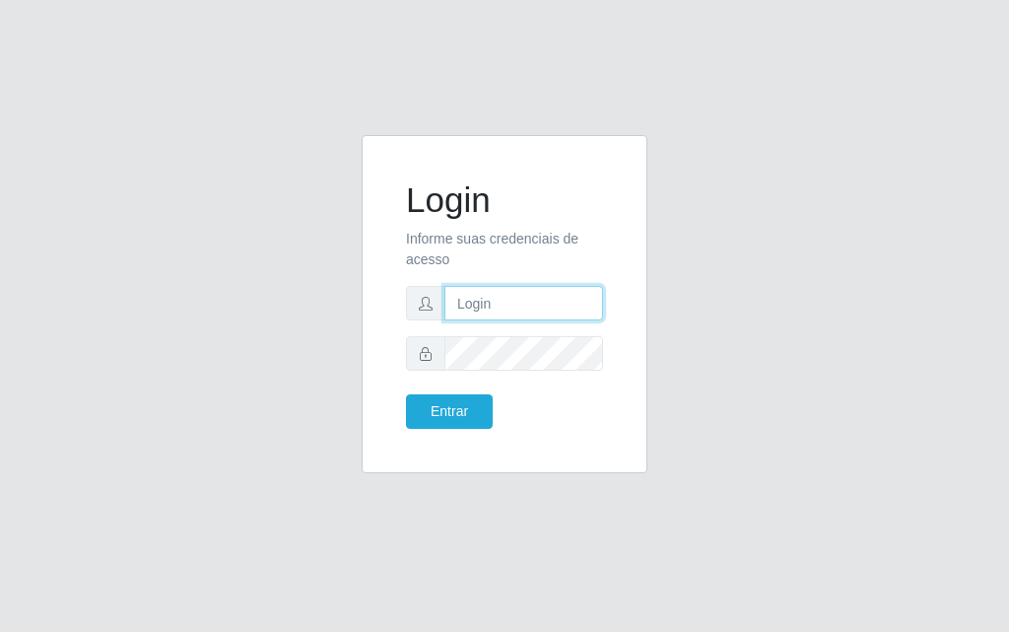
click at [490, 292] on input "text" at bounding box center [524, 303] width 159 height 35
type input "[PERSON_NAME]"
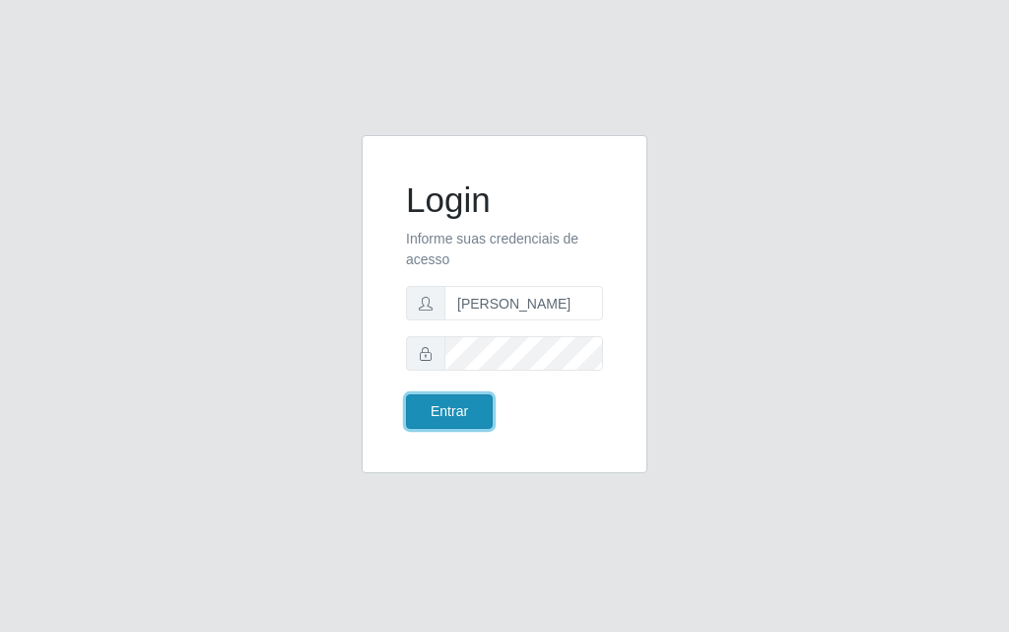
click at [467, 408] on button "Entrar" at bounding box center [449, 411] width 87 height 35
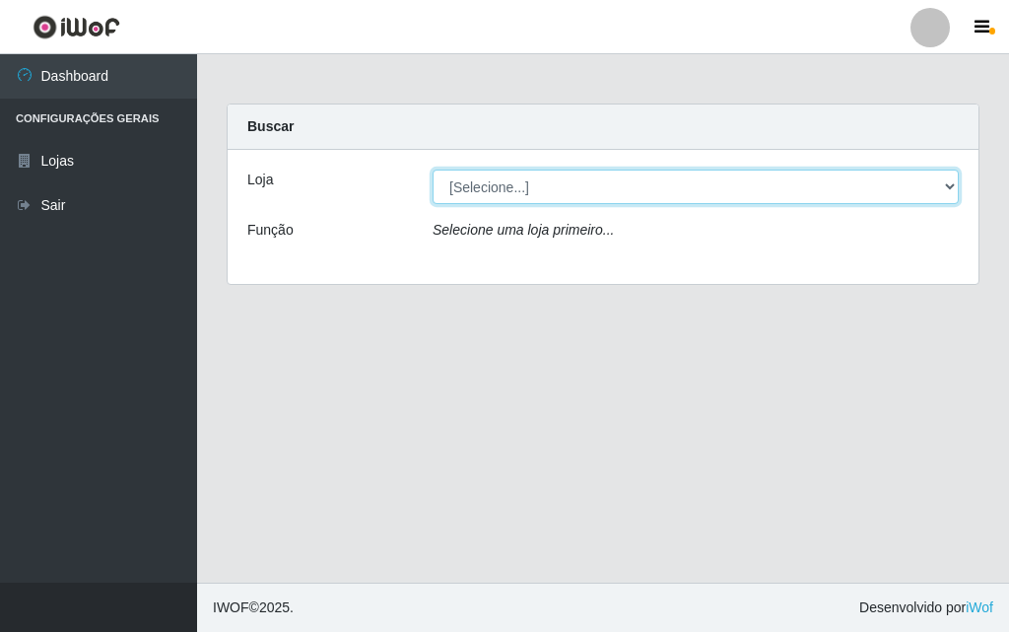
drag, startPoint x: 823, startPoint y: 177, endPoint x: 835, endPoint y: 177, distance: 11.8
click at [834, 175] on select "[Selecione...] Divino Fogão" at bounding box center [696, 187] width 526 height 35
select select "499"
click at [433, 170] on select "[Selecione...] Divino Fogão" at bounding box center [696, 187] width 526 height 35
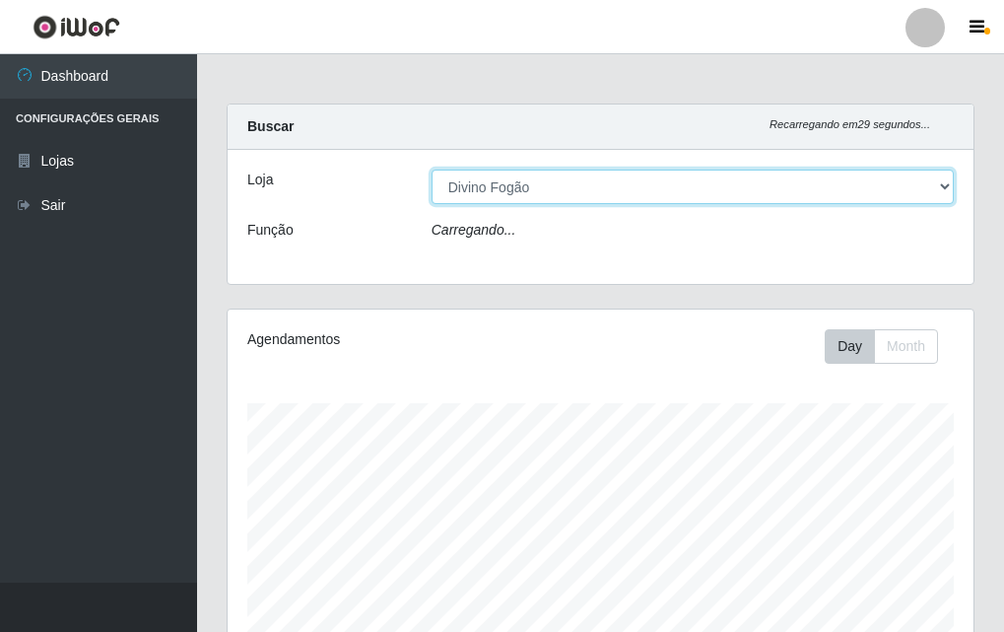
scroll to position [409, 746]
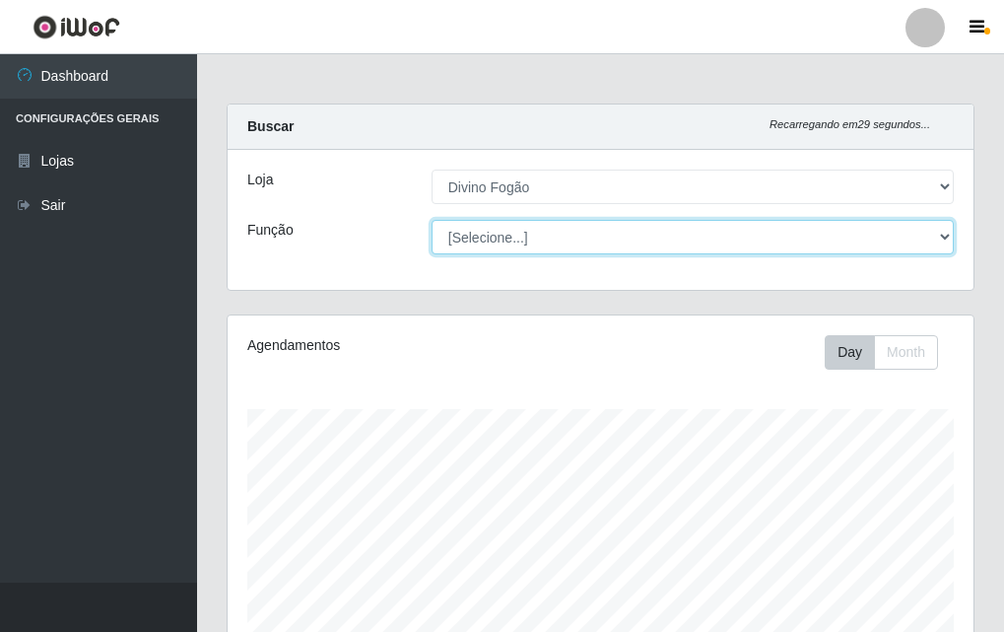
click at [573, 239] on select "[Selecione...] ASG ASG + ASG ++ Auxiliar de Cozinha Auxiliar de Cozinha + Auxil…" at bounding box center [693, 237] width 522 height 35
click at [432, 220] on select "[Selecione...] ASG ASG + ASG ++ Auxiliar de Cozinha Auxiliar de Cozinha + Auxil…" at bounding box center [693, 237] width 522 height 35
drag, startPoint x: 635, startPoint y: 242, endPoint x: 626, endPoint y: 249, distance: 11.2
click at [635, 242] on select "[Selecione...] ASG ASG + ASG ++ Auxiliar de Cozinha Auxiliar de Cozinha + Auxil…" at bounding box center [693, 237] width 522 height 35
select select "94"
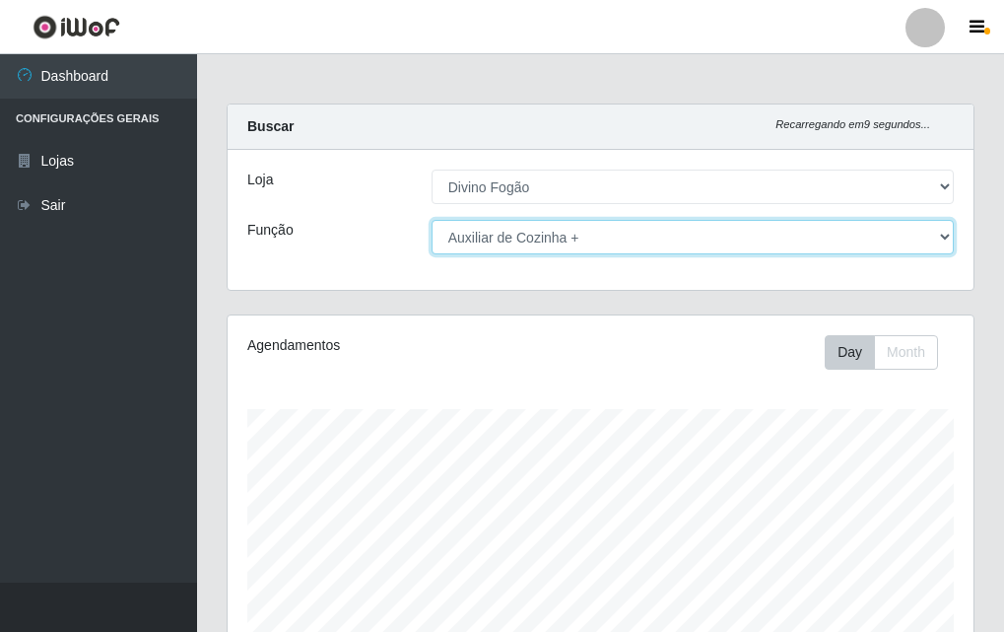
click at [432, 220] on select "[Selecione...] ASG ASG + ASG ++ Auxiliar de Cozinha Auxiliar de Cozinha + Auxil…" at bounding box center [693, 237] width 522 height 35
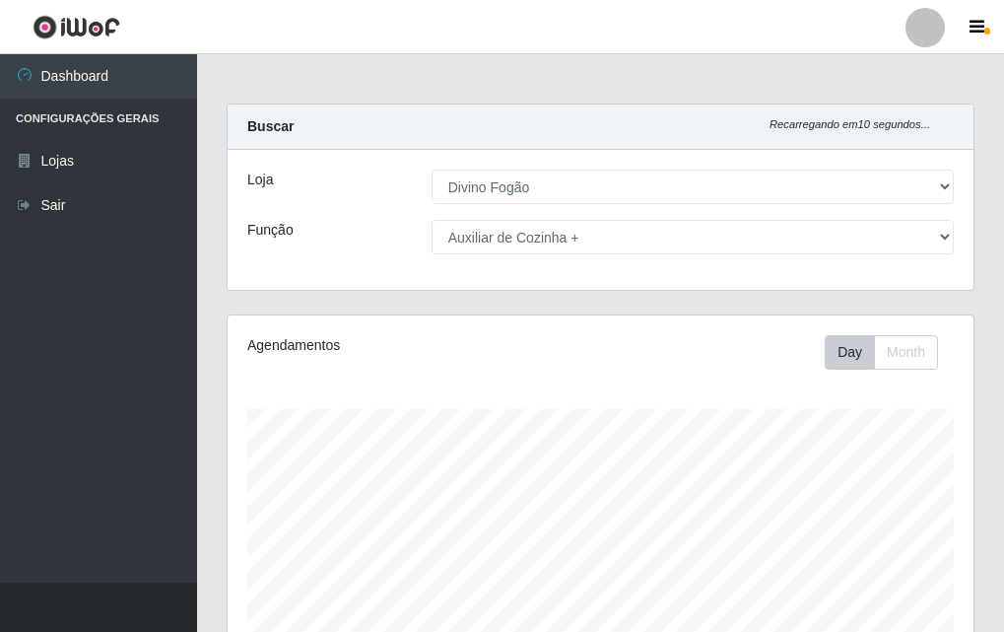
drag, startPoint x: 1003, startPoint y: 307, endPoint x: 1001, endPoint y: 341, distance: 34.6
click at [1004, 369] on html "Perfil Alterar Senha Sair Dashboard Configurações Gerais Lojas Sair Carregando.…" at bounding box center [502, 643] width 1004 height 1287
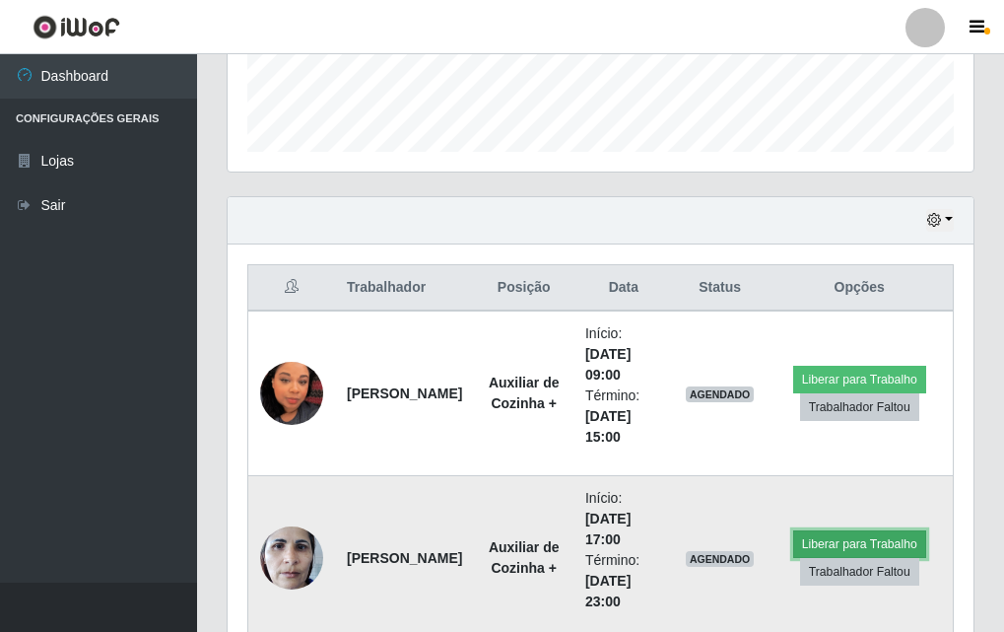
click at [846, 538] on button "Liberar para Trabalho" at bounding box center [860, 544] width 133 height 28
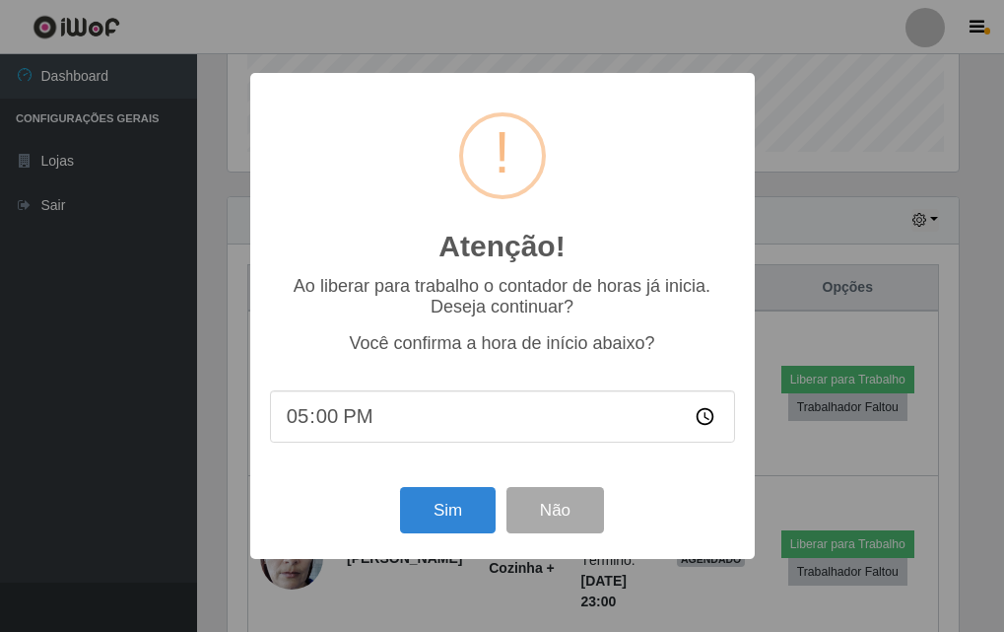
scroll to position [409, 736]
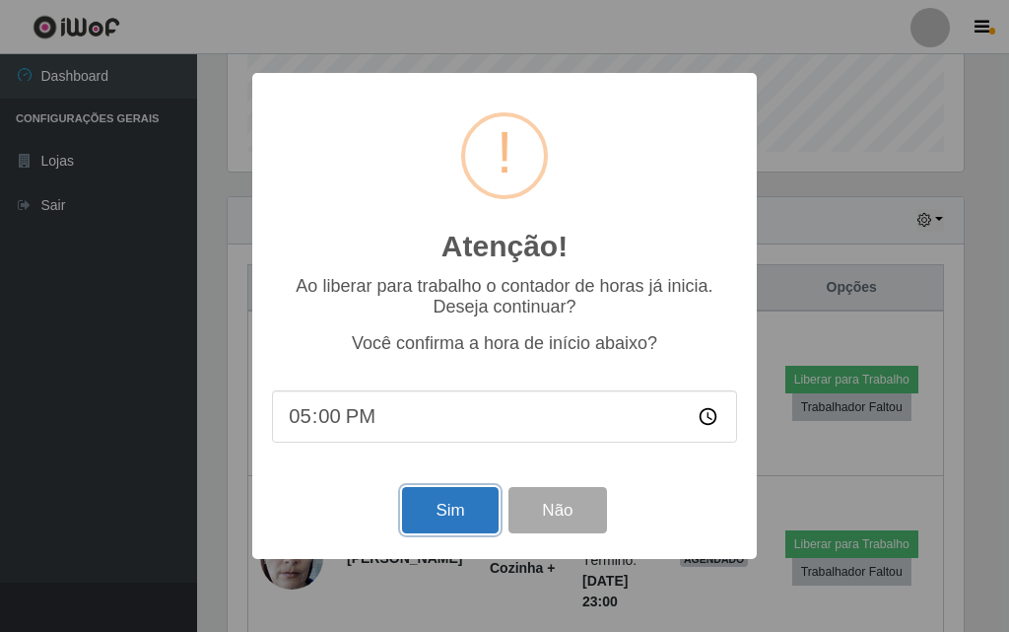
click at [450, 514] on button "Sim" at bounding box center [450, 510] width 96 height 46
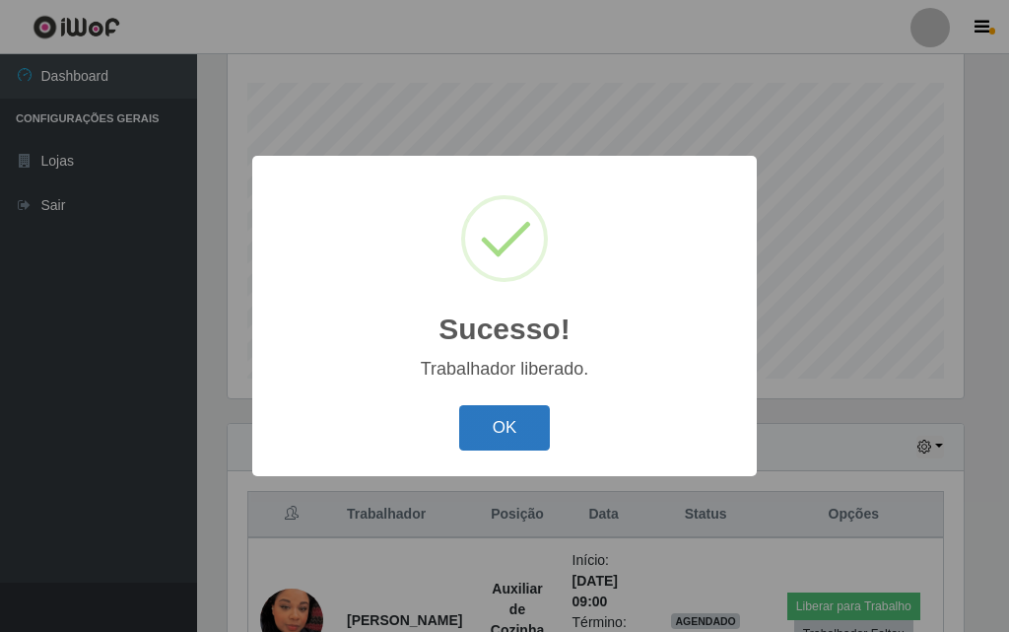
click at [498, 438] on button "OK" at bounding box center [505, 428] width 92 height 46
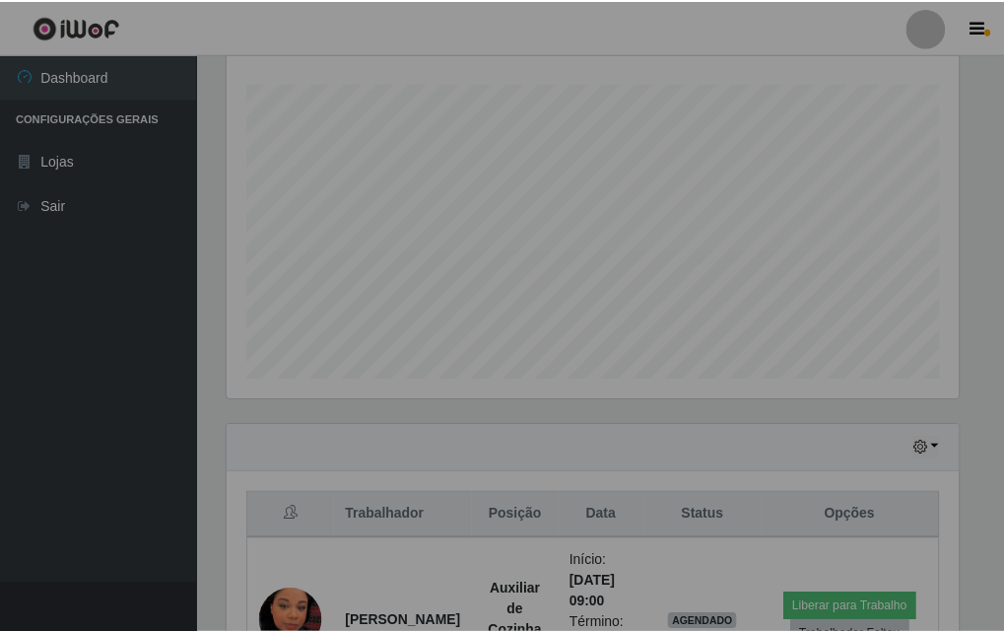
scroll to position [409, 746]
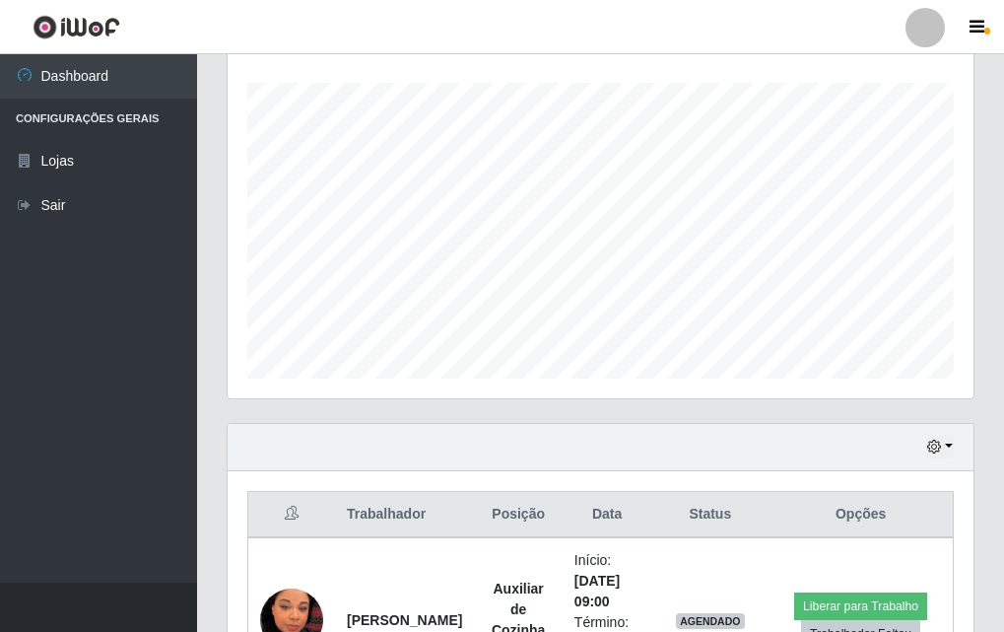
click at [737, 454] on div "Hoje 1 dia 3 dias 1 Semana Não encerrados" at bounding box center [601, 447] width 746 height 47
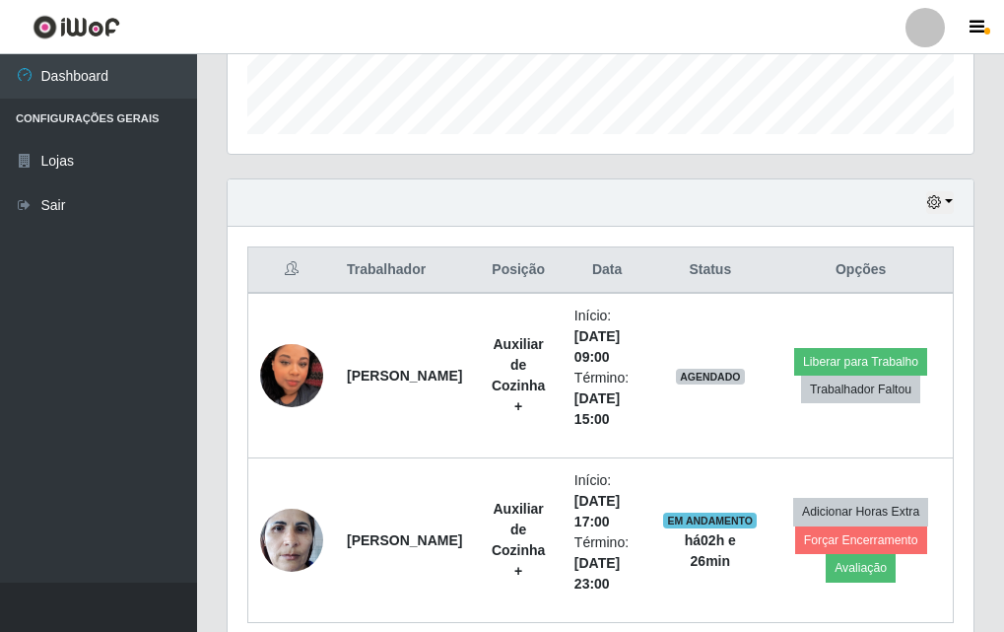
scroll to position [595, 0]
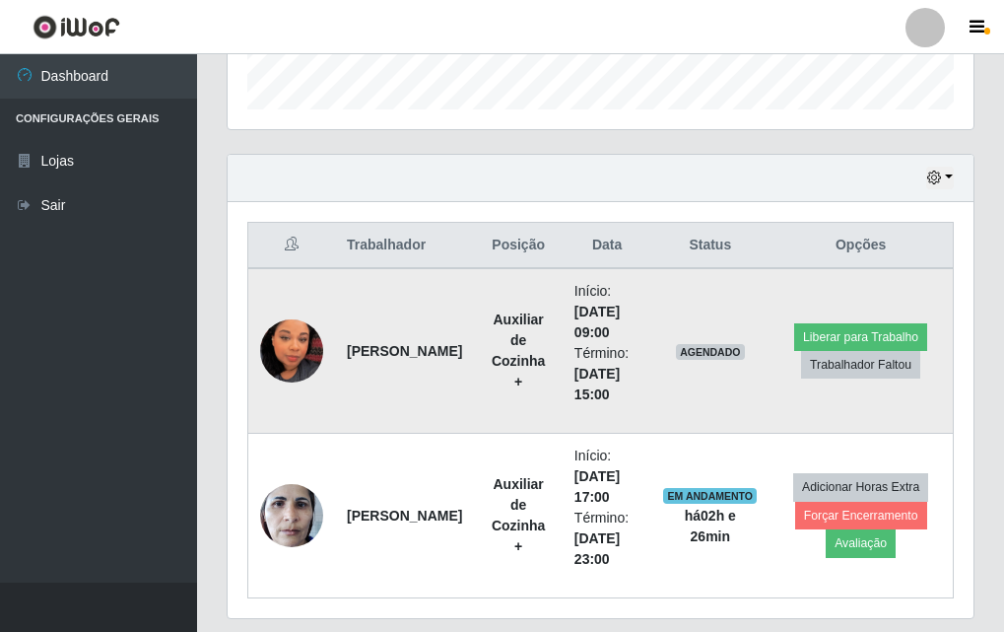
click at [282, 336] on img at bounding box center [291, 351] width 63 height 112
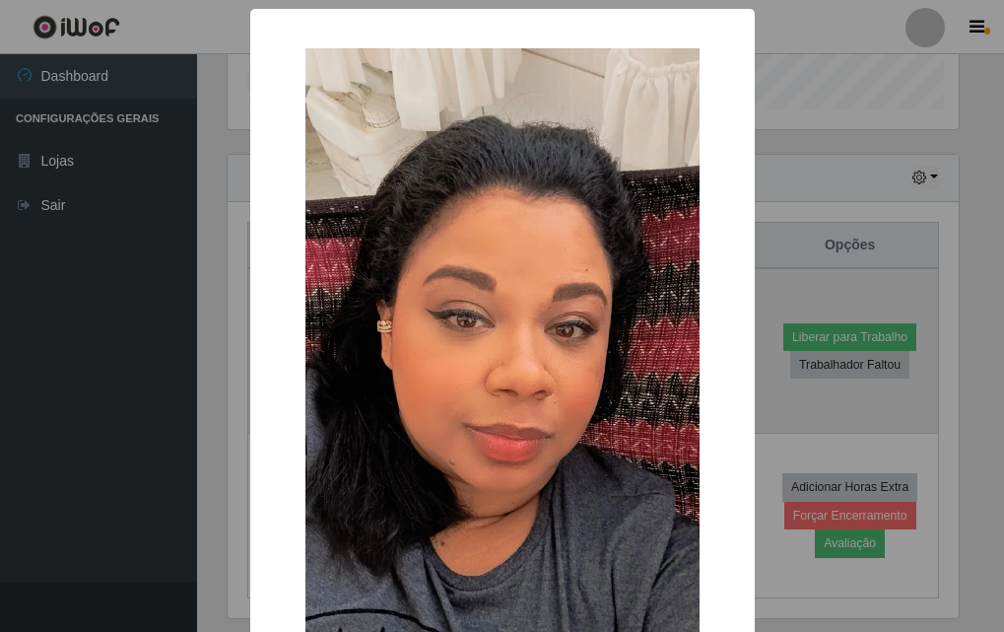
scroll to position [409, 736]
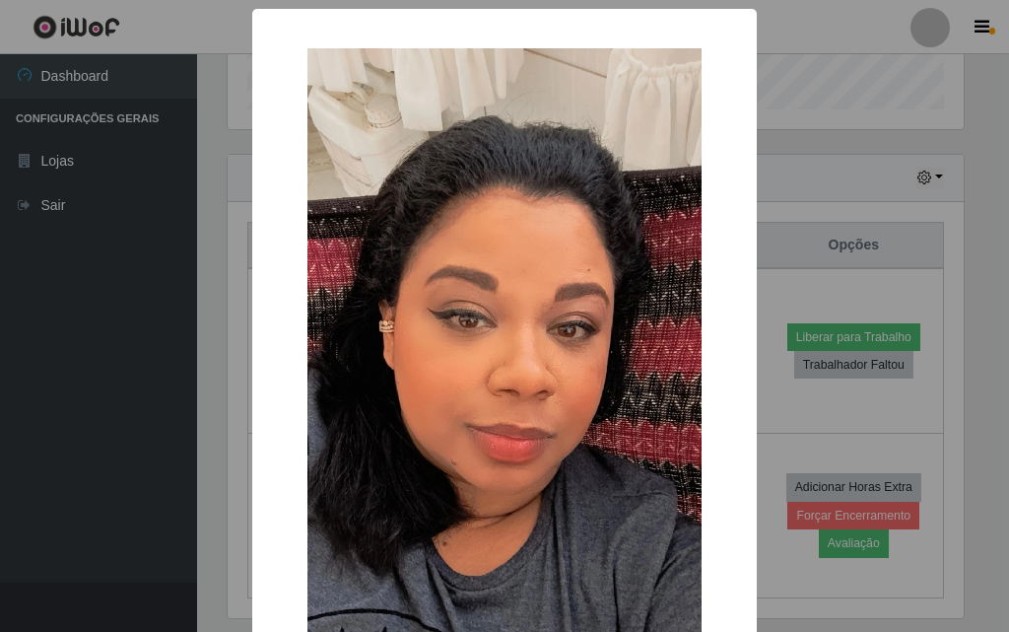
click at [787, 117] on div "× OK Cancel" at bounding box center [504, 316] width 1009 height 632
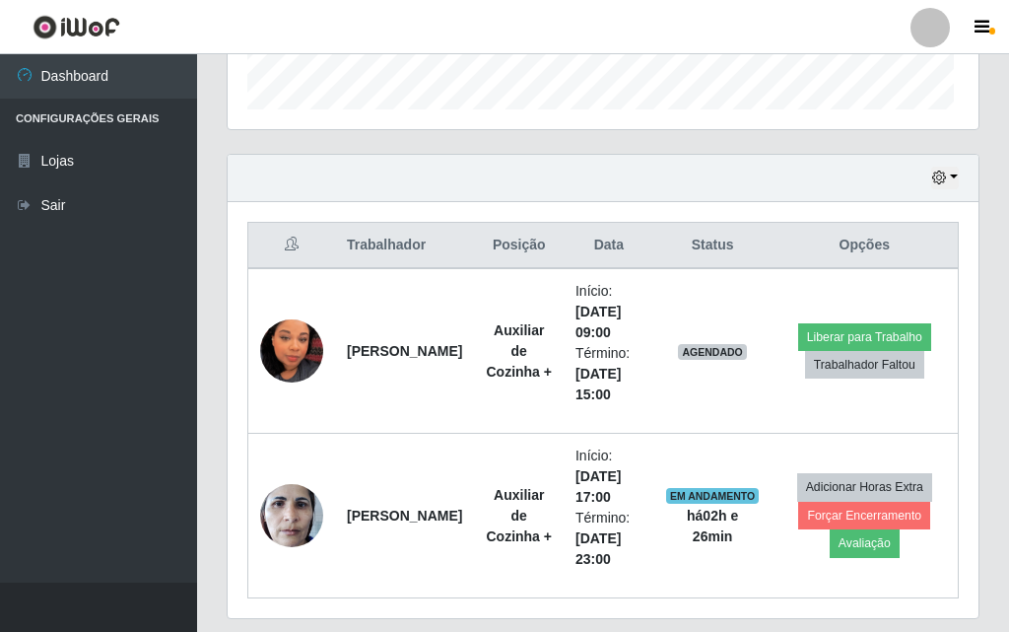
scroll to position [409, 746]
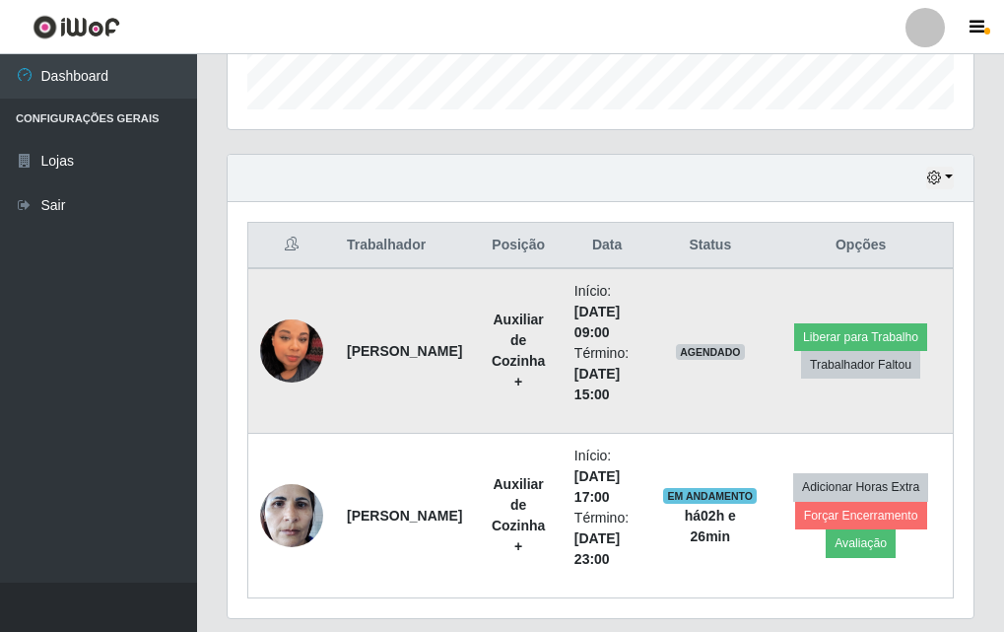
click at [287, 351] on img at bounding box center [291, 351] width 63 height 112
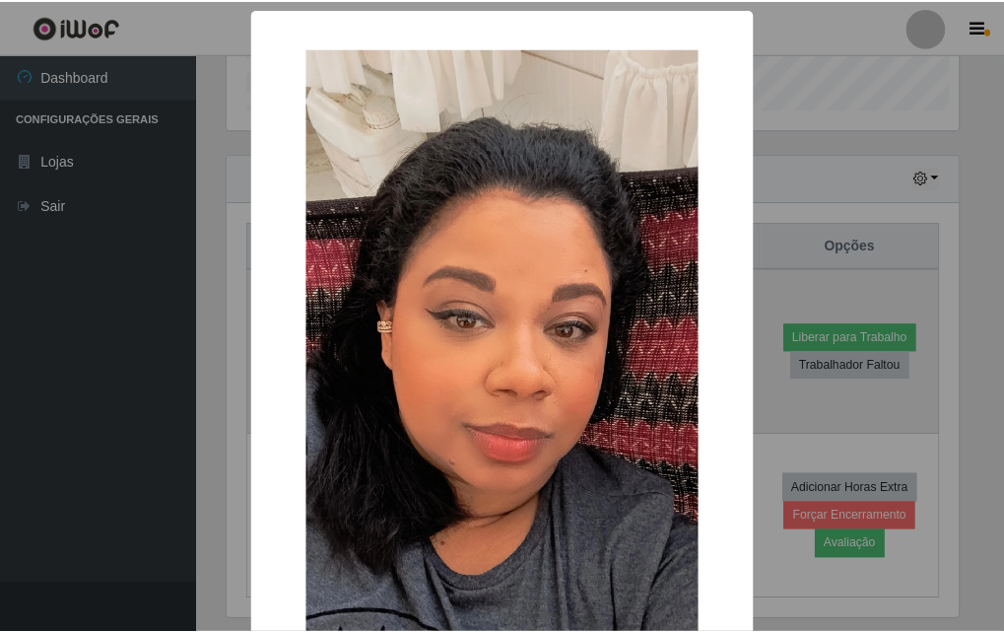
scroll to position [409, 736]
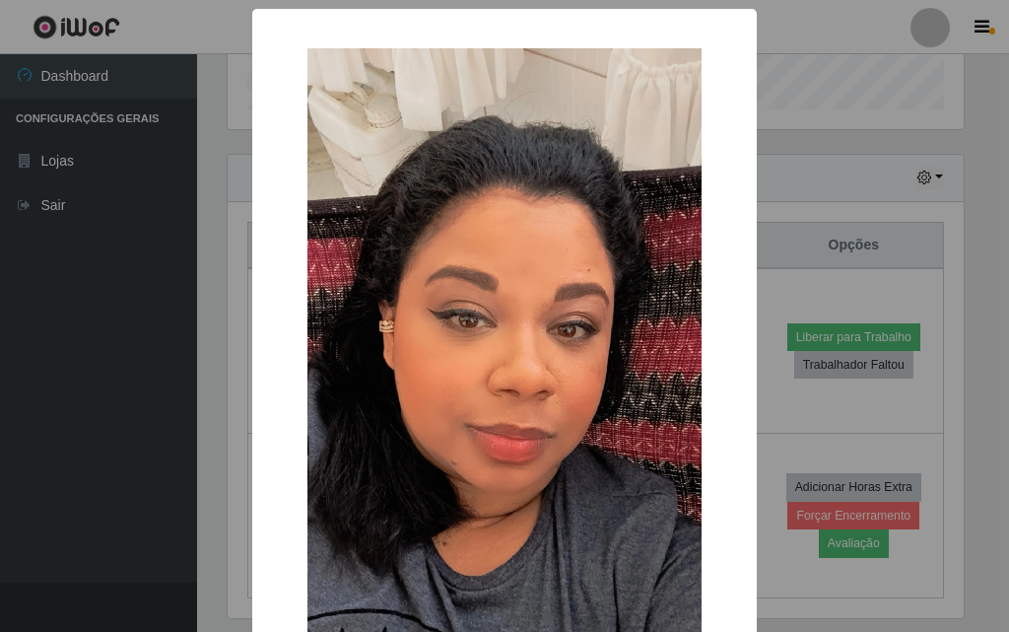
drag, startPoint x: 782, startPoint y: 152, endPoint x: 773, endPoint y: 161, distance: 12.5
click at [780, 152] on div "× OK Cancel" at bounding box center [504, 316] width 1009 height 632
click at [776, 155] on div "× OK Cancel" at bounding box center [504, 316] width 1009 height 632
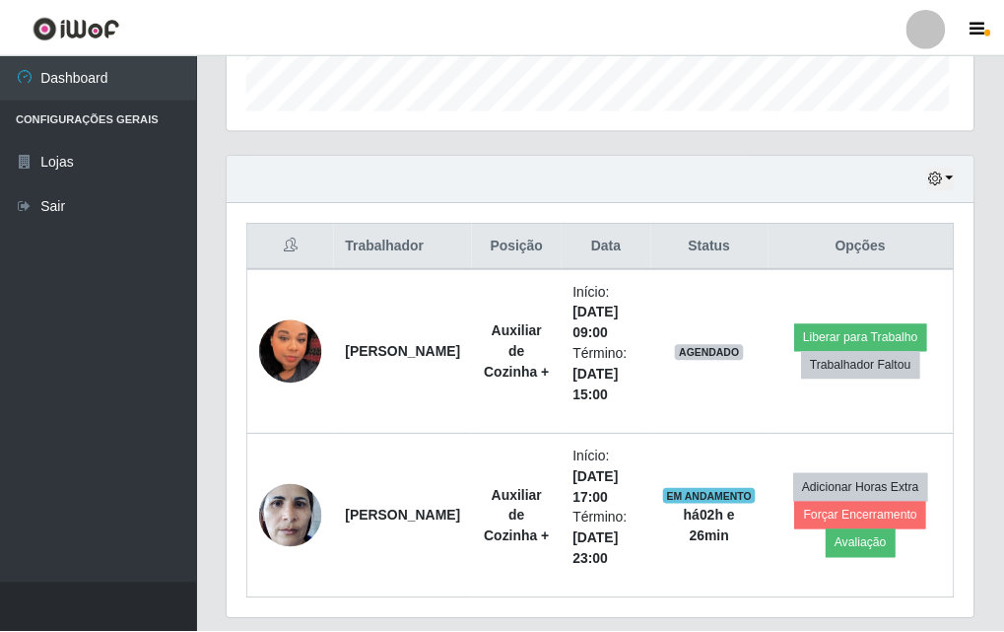
scroll to position [409, 746]
